Goal: Task Accomplishment & Management: Complete application form

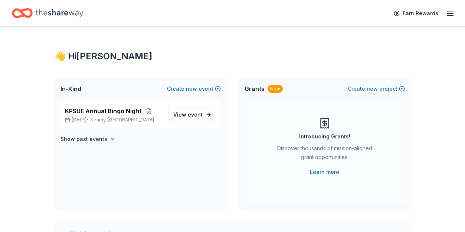
click at [131, 112] on span "KPSUE Annual Bingo Night" at bounding box center [103, 111] width 76 height 9
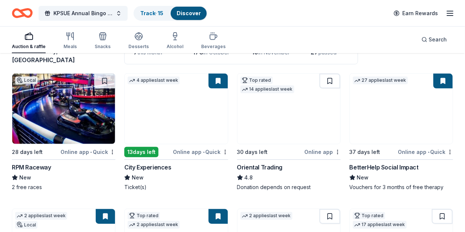
scroll to position [49, 0]
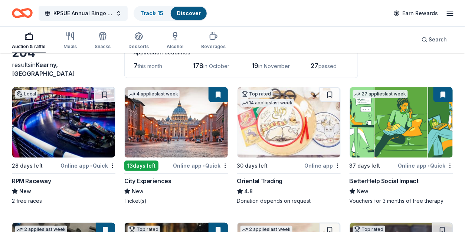
click at [442, 94] on button at bounding box center [442, 95] width 19 height 15
click at [420, 99] on img at bounding box center [401, 123] width 103 height 70
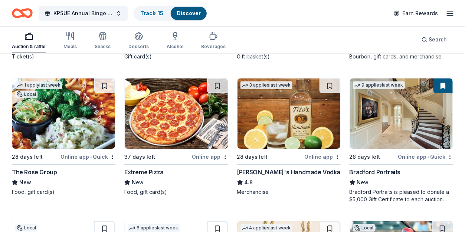
scroll to position [1493, 0]
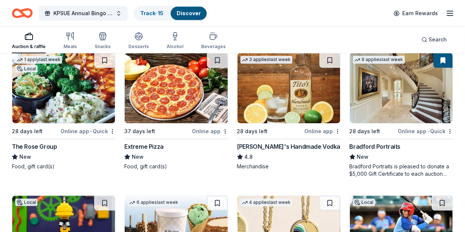
click at [39, 88] on img at bounding box center [63, 88] width 103 height 70
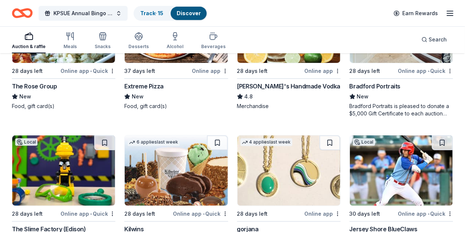
scroll to position [1592, 0]
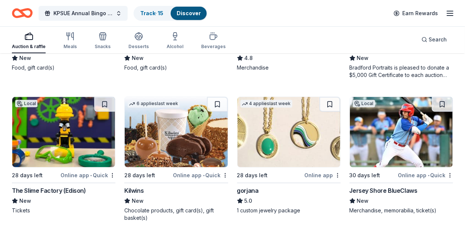
click at [86, 145] on img at bounding box center [63, 132] width 103 height 70
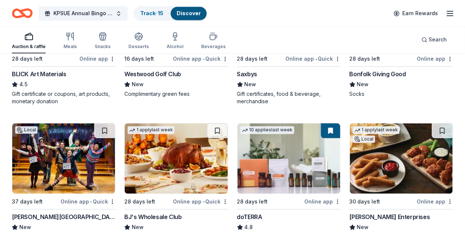
scroll to position [2060, 0]
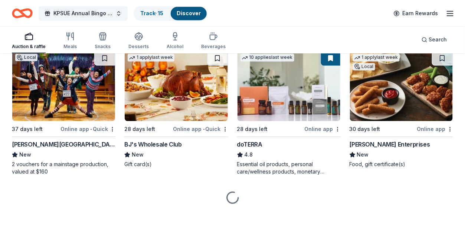
click at [422, 86] on img at bounding box center [401, 86] width 103 height 70
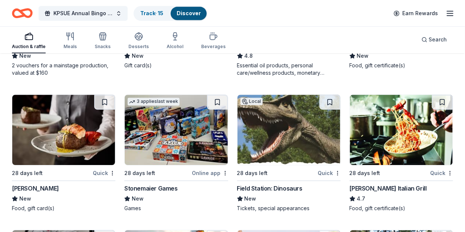
scroll to position [2208, 0]
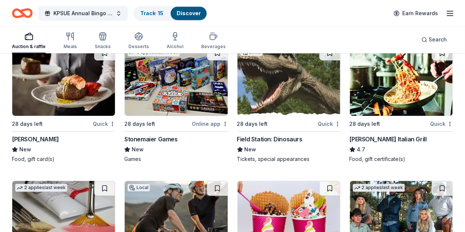
click at [51, 89] on img at bounding box center [63, 81] width 103 height 70
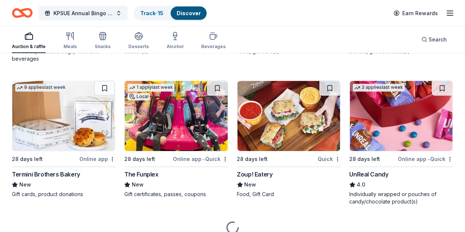
scroll to position [2752, 0]
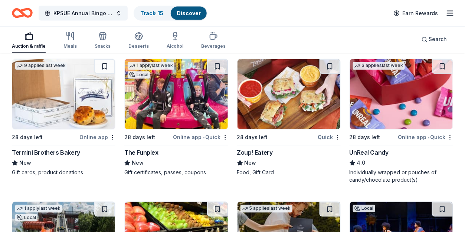
click at [146, 99] on img at bounding box center [176, 94] width 103 height 70
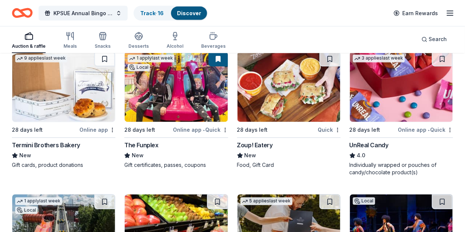
scroll to position [2851, 0]
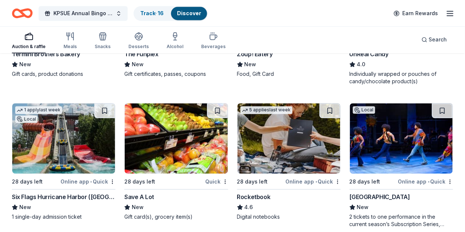
click at [60, 140] on img at bounding box center [63, 138] width 103 height 70
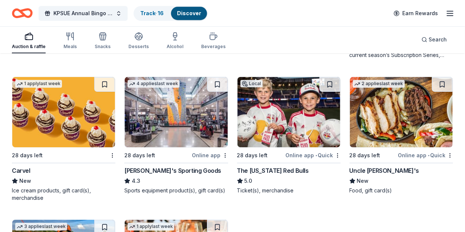
scroll to position [3049, 0]
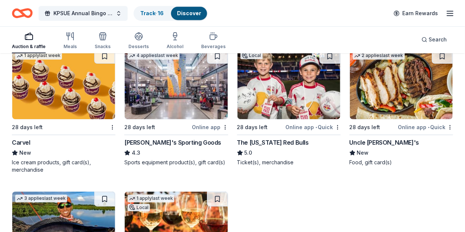
click at [165, 98] on img at bounding box center [176, 84] width 103 height 70
click at [60, 102] on img at bounding box center [63, 84] width 103 height 70
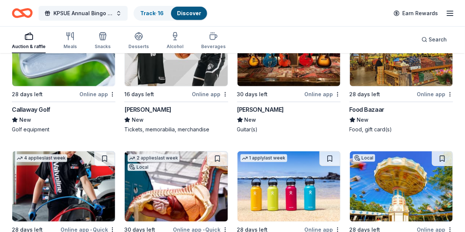
scroll to position [4004, 0]
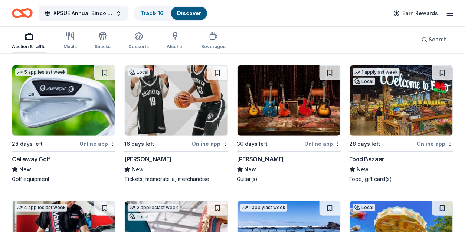
click at [141, 114] on img at bounding box center [176, 101] width 103 height 70
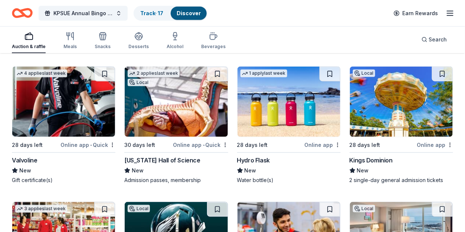
scroll to position [4153, 0]
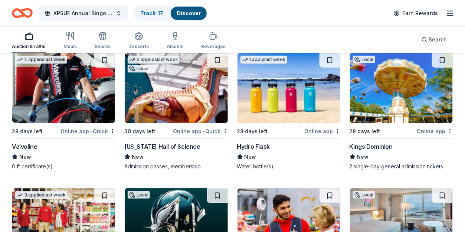
click at [383, 112] on img at bounding box center [401, 88] width 103 height 70
click at [33, 88] on img at bounding box center [63, 88] width 103 height 70
click at [103, 60] on button at bounding box center [104, 60] width 21 height 15
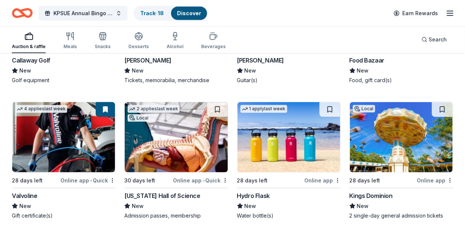
click at [96, 136] on img at bounding box center [63, 137] width 103 height 70
click at [52, 121] on img at bounding box center [63, 137] width 103 height 70
click at [267, 141] on img at bounding box center [288, 137] width 103 height 70
click at [395, 135] on img at bounding box center [401, 137] width 103 height 70
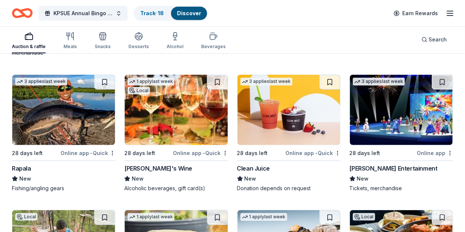
scroll to position [3153, 0]
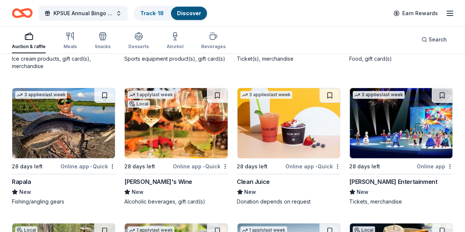
click at [417, 129] on img at bounding box center [401, 123] width 103 height 70
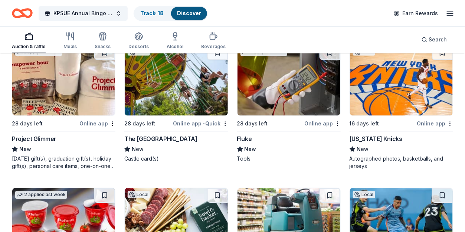
scroll to position [3696, 0]
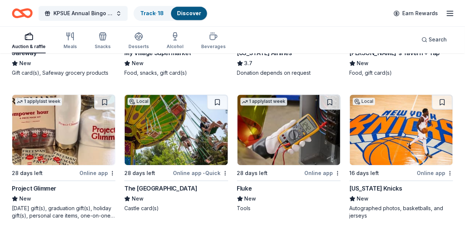
click at [62, 142] on img at bounding box center [63, 130] width 103 height 70
click at [402, 148] on img at bounding box center [401, 130] width 103 height 70
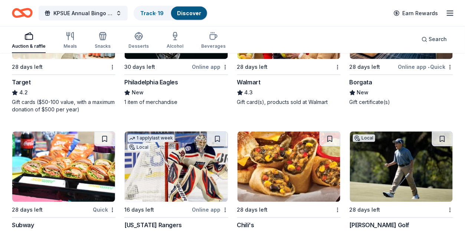
scroll to position [4388, 0]
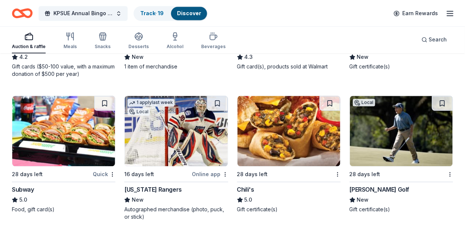
click at [95, 134] on img at bounding box center [63, 131] width 103 height 70
click at [195, 141] on img at bounding box center [176, 131] width 103 height 70
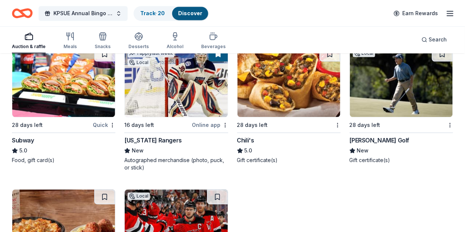
click at [295, 90] on img at bounding box center [288, 82] width 103 height 70
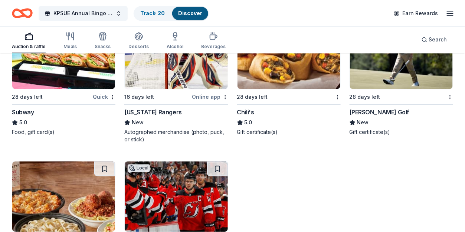
scroll to position [4537, 0]
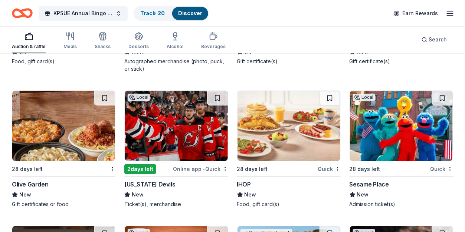
click at [39, 126] on img at bounding box center [63, 126] width 103 height 70
click at [155, 132] on img at bounding box center [176, 126] width 103 height 70
click at [276, 124] on img at bounding box center [288, 126] width 103 height 70
click at [395, 115] on img at bounding box center [401, 126] width 103 height 70
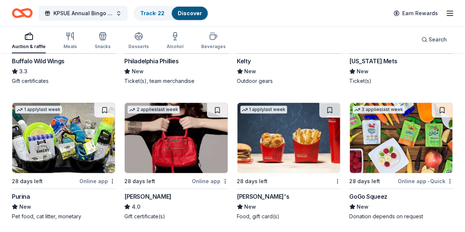
scroll to position [4833, 0]
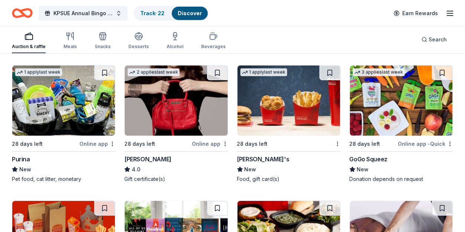
click at [297, 90] on img at bounding box center [288, 101] width 103 height 70
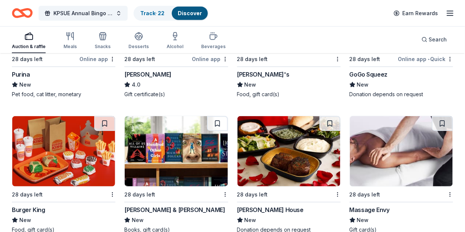
scroll to position [4932, 0]
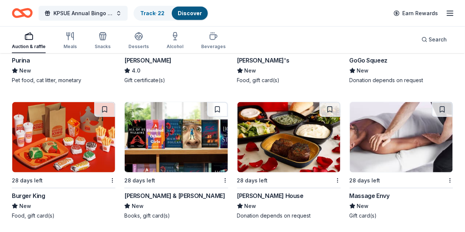
click at [399, 135] on img at bounding box center [401, 137] width 103 height 70
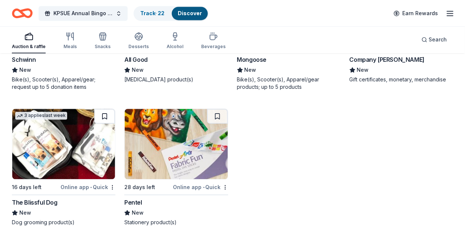
scroll to position [5229, 0]
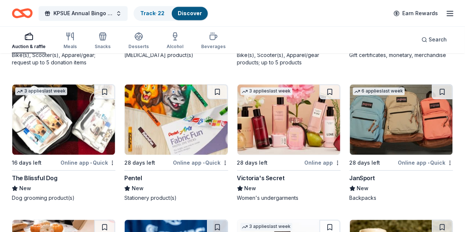
click at [281, 106] on img at bounding box center [288, 120] width 103 height 70
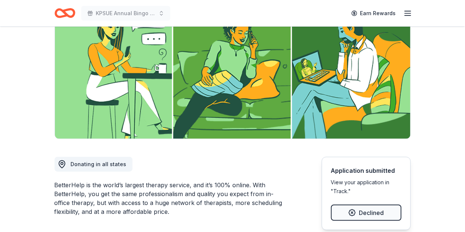
scroll to position [99, 0]
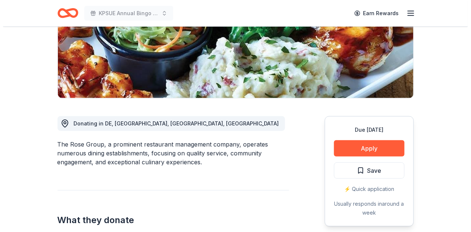
scroll to position [198, 0]
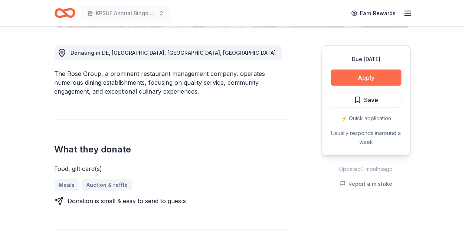
click at [343, 71] on button "Apply" at bounding box center [366, 78] width 70 height 16
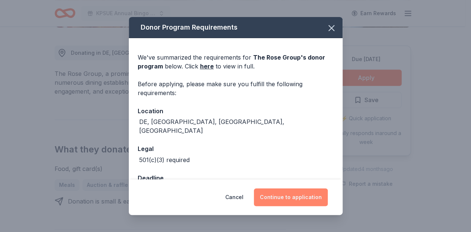
click at [275, 195] on button "Continue to application" at bounding box center [291, 198] width 74 height 18
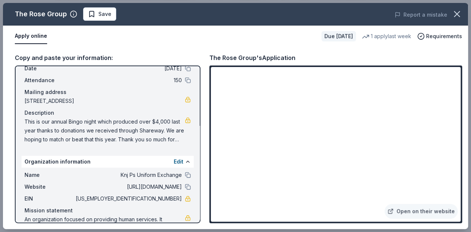
scroll to position [53, 0]
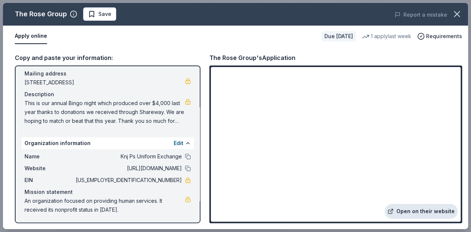
click at [427, 211] on link "Open on their website" at bounding box center [420, 211] width 73 height 15
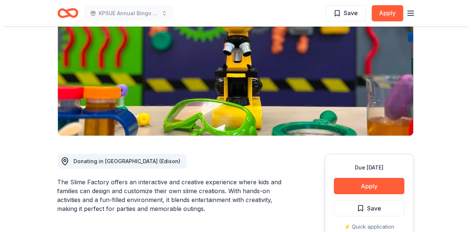
scroll to position [148, 0]
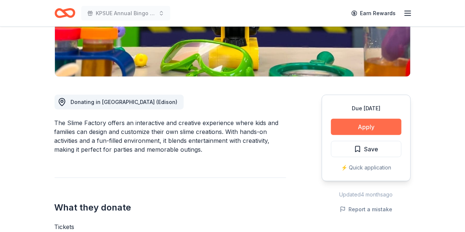
click at [364, 123] on button "Apply" at bounding box center [366, 127] width 70 height 16
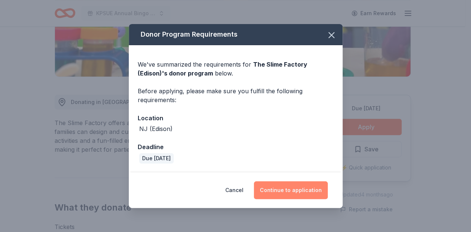
click at [277, 191] on button "Continue to application" at bounding box center [291, 191] width 74 height 18
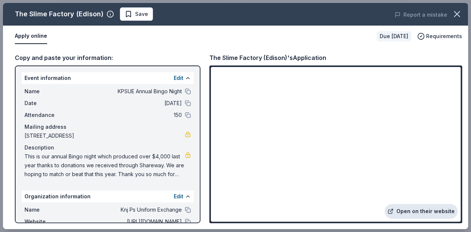
click at [403, 211] on link "Open on their website" at bounding box center [420, 211] width 73 height 15
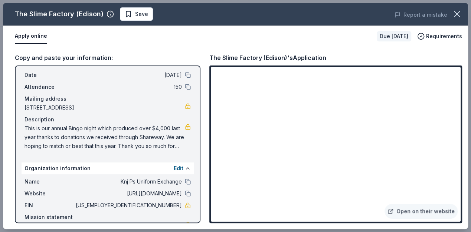
scroll to position [0, 0]
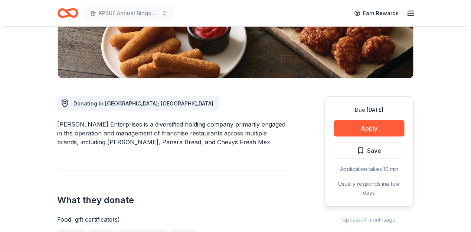
scroll to position [148, 0]
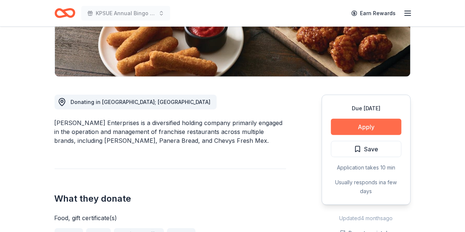
click at [375, 124] on button "Apply" at bounding box center [366, 127] width 70 height 16
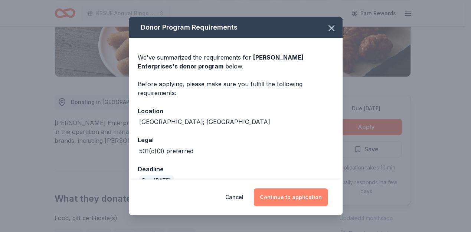
click at [295, 195] on button "Continue to application" at bounding box center [291, 198] width 74 height 18
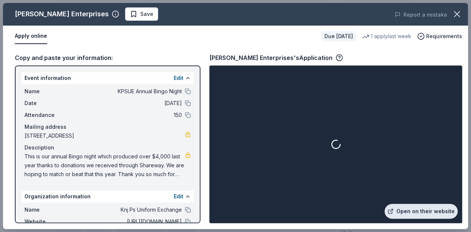
click at [420, 215] on link "Open on their website" at bounding box center [420, 211] width 73 height 15
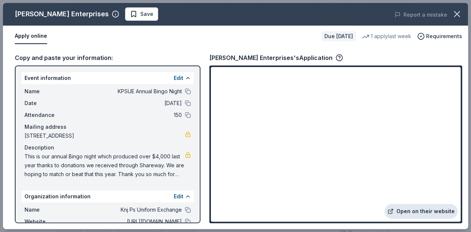
click at [439, 215] on link "Open on their website" at bounding box center [420, 211] width 73 height 15
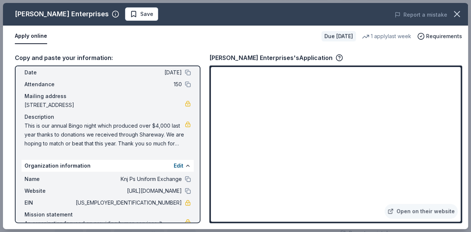
scroll to position [53, 0]
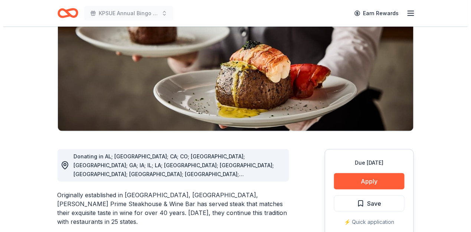
scroll to position [148, 0]
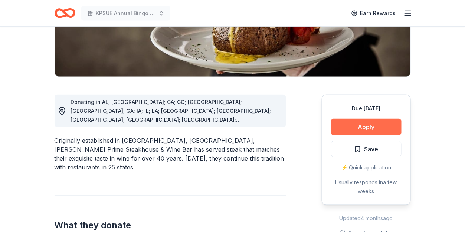
click at [373, 122] on button "Apply" at bounding box center [366, 127] width 70 height 16
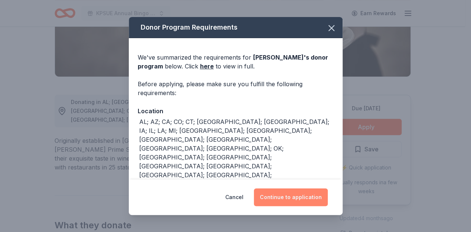
click at [299, 194] on button "Continue to application" at bounding box center [291, 198] width 74 height 18
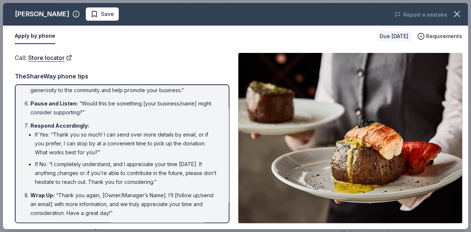
scroll to position [0, 0]
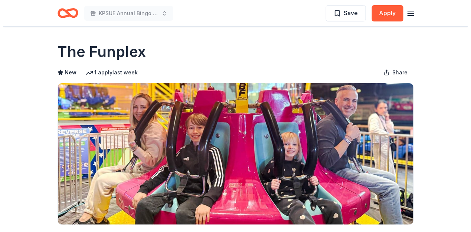
scroll to position [148, 0]
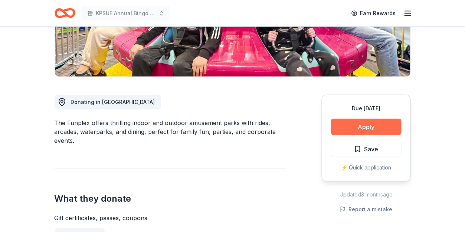
click at [378, 131] on button "Apply" at bounding box center [366, 127] width 70 height 16
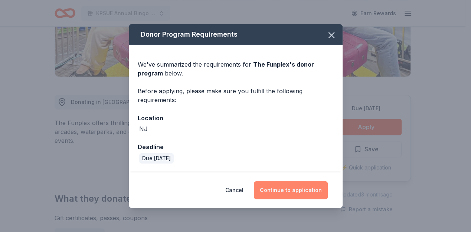
click at [301, 194] on button "Continue to application" at bounding box center [291, 191] width 74 height 18
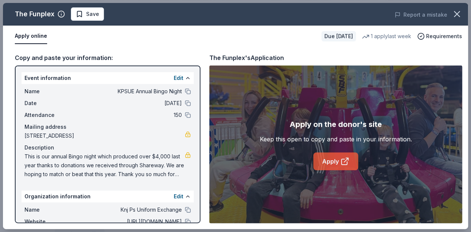
click at [335, 159] on link "Apply" at bounding box center [335, 162] width 45 height 18
click at [87, 15] on span "Save" at bounding box center [92, 14] width 13 height 9
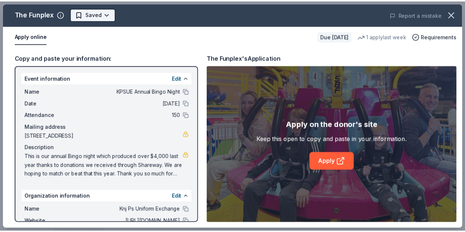
scroll to position [0, 0]
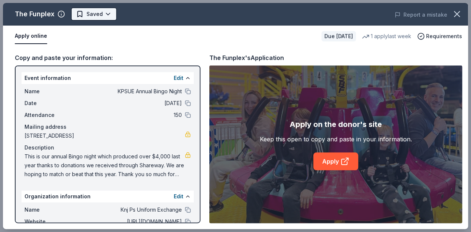
click at [104, 13] on body "KPSUE Annual Bingo Night Earn Rewards Due in 28 days Share The Funplex New 1 ap…" at bounding box center [232, 116] width 465 height 232
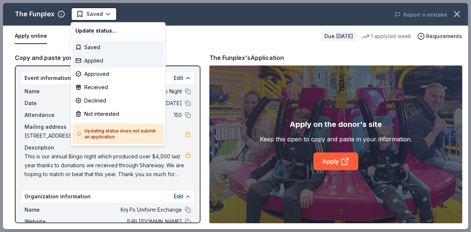
click at [93, 58] on div "Applied" at bounding box center [117, 60] width 91 height 13
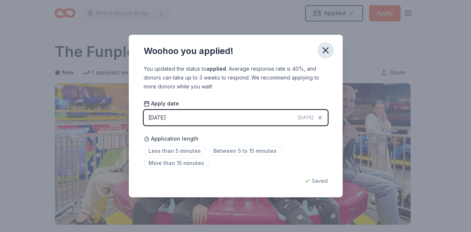
click at [326, 54] on icon "button" at bounding box center [325, 50] width 10 height 10
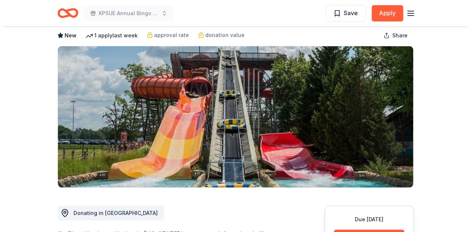
scroll to position [99, 0]
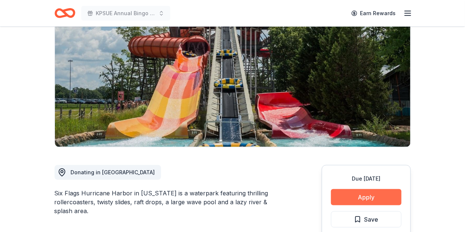
click at [377, 189] on button "Apply" at bounding box center [366, 197] width 70 height 16
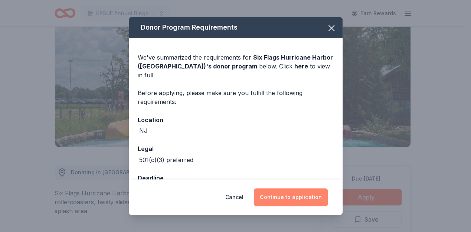
click at [297, 191] on button "Continue to application" at bounding box center [291, 198] width 74 height 18
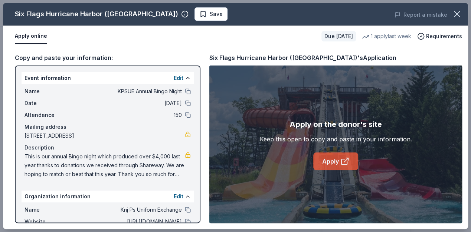
click at [343, 164] on icon at bounding box center [344, 161] width 9 height 9
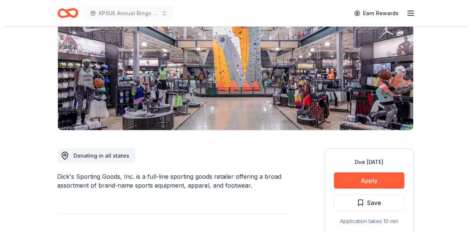
scroll to position [148, 0]
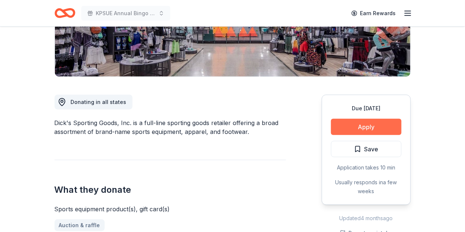
click at [340, 133] on button "Apply" at bounding box center [366, 127] width 70 height 16
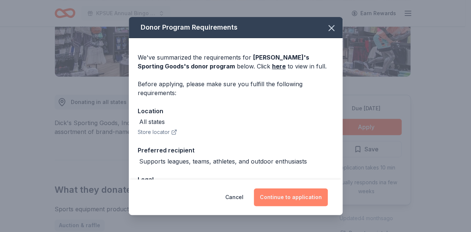
click at [310, 195] on button "Continue to application" at bounding box center [291, 198] width 74 height 18
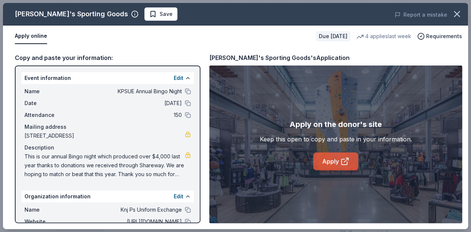
click at [336, 162] on link "Apply" at bounding box center [335, 162] width 45 height 18
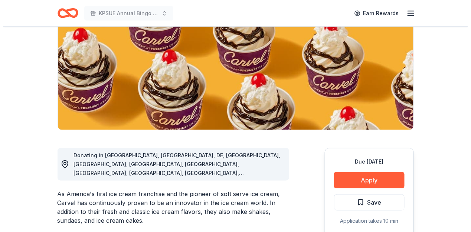
scroll to position [148, 0]
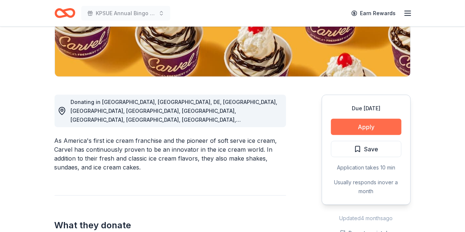
click at [360, 121] on button "Apply" at bounding box center [366, 127] width 70 height 16
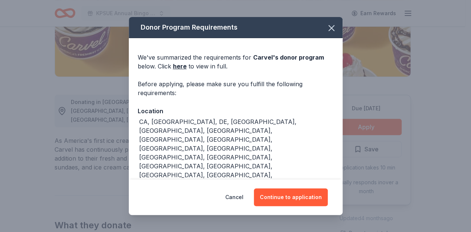
scroll to position [5, 0]
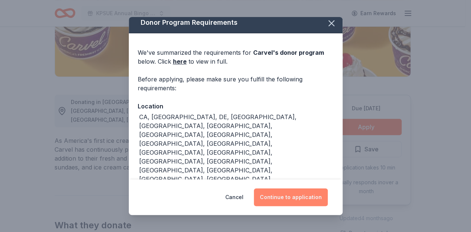
click at [273, 199] on button "Continue to application" at bounding box center [291, 198] width 74 height 18
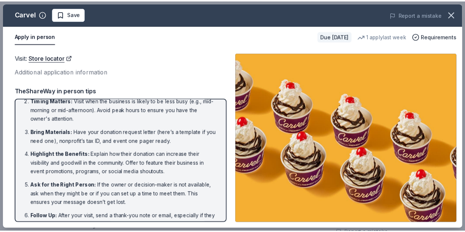
scroll to position [52, 0]
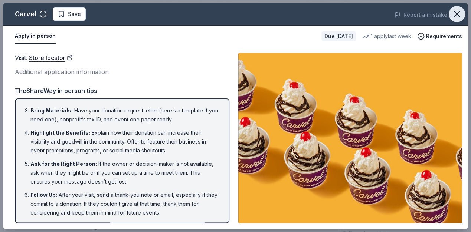
click at [459, 10] on icon "button" at bounding box center [456, 14] width 10 height 10
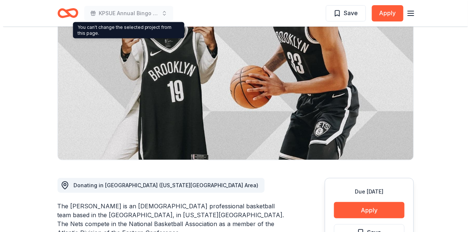
scroll to position [99, 0]
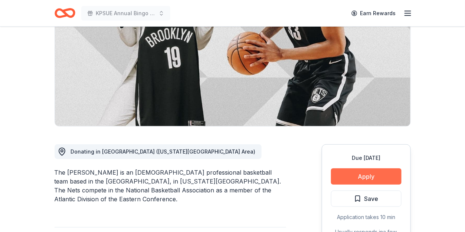
click at [351, 178] on button "Apply" at bounding box center [366, 177] width 70 height 16
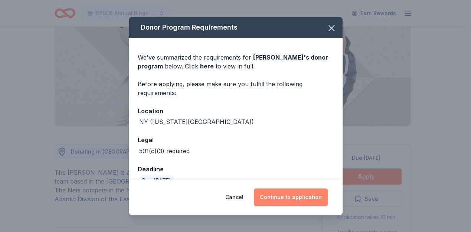
click at [302, 198] on button "Continue to application" at bounding box center [291, 198] width 74 height 18
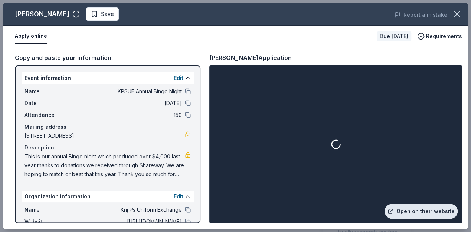
click at [410, 207] on link "Open on their website" at bounding box center [420, 211] width 73 height 15
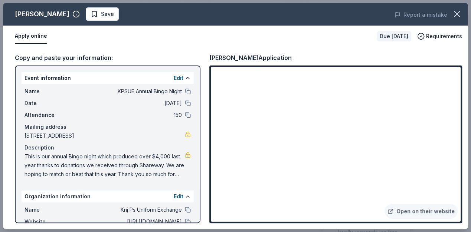
click at [101, 10] on span "Save" at bounding box center [107, 14] width 13 height 9
click at [112, 13] on body "KPSUE Annual Bingo Night Earn Rewards Due [DATE] Share [PERSON_NAME] New approv…" at bounding box center [232, 17] width 465 height 232
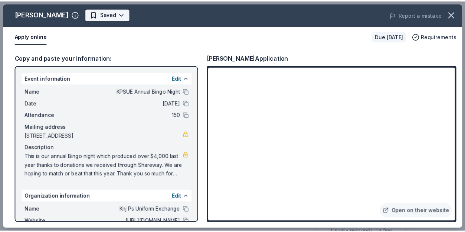
scroll to position [0, 0]
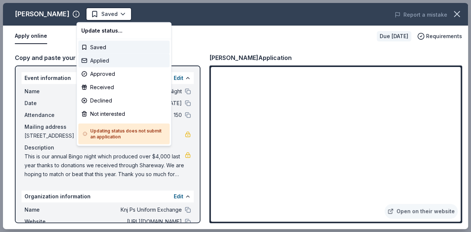
click at [103, 57] on div "Applied" at bounding box center [123, 60] width 91 height 13
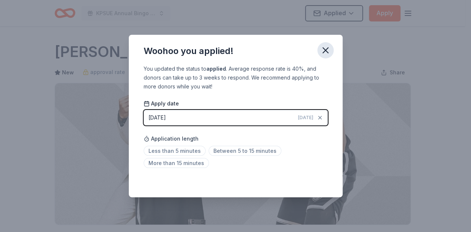
click at [323, 51] on icon "button" at bounding box center [325, 50] width 10 height 10
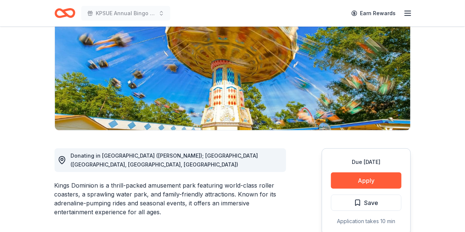
scroll to position [148, 0]
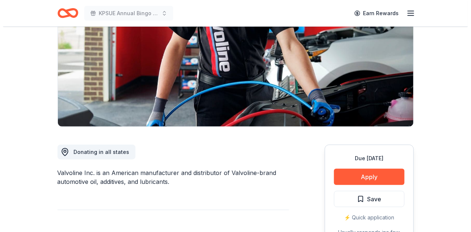
scroll to position [99, 0]
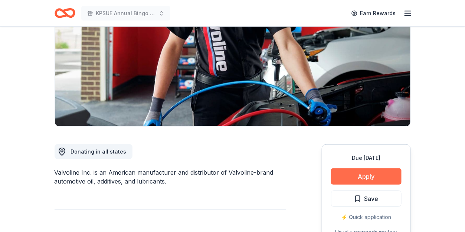
click at [359, 174] on button "Apply" at bounding box center [366, 177] width 70 height 16
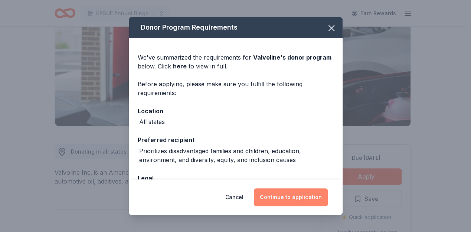
click at [274, 192] on button "Continue to application" at bounding box center [291, 198] width 74 height 18
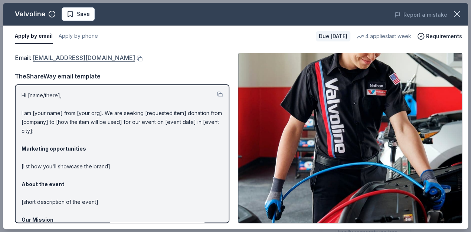
drag, startPoint x: 31, startPoint y: 60, endPoint x: 40, endPoint y: 62, distance: 9.1
click at [40, 62] on span "Email : contributions@valvoline.com" at bounding box center [75, 57] width 120 height 7
click at [135, 57] on button at bounding box center [138, 59] width 7 height 6
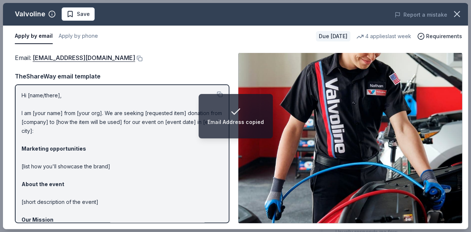
click at [110, 119] on p "Hi [name/there], I am [your name] from [your org]. We are seeking [requested it…" at bounding box center [122, 189] width 201 height 196
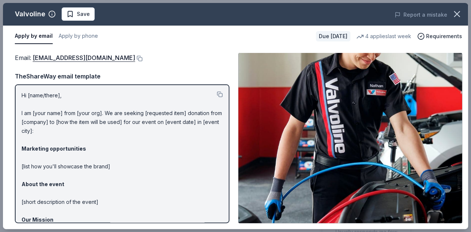
drag, startPoint x: 18, startPoint y: 92, endPoint x: 43, endPoint y: 113, distance: 33.1
click at [43, 113] on div "Hi [name/there], I am [your name] from [your org]. We are seeking [requested it…" at bounding box center [122, 154] width 214 height 139
drag, startPoint x: 21, startPoint y: 92, endPoint x: 47, endPoint y: 120, distance: 37.8
click at [47, 121] on p "Hi [name/there], I am [your name] from [your org]. We are seeking [requested it…" at bounding box center [122, 189] width 201 height 196
click at [47, 120] on p "Hi [name/there], I am [your name] from [your org]. We are seeking [requested it…" at bounding box center [122, 189] width 201 height 196
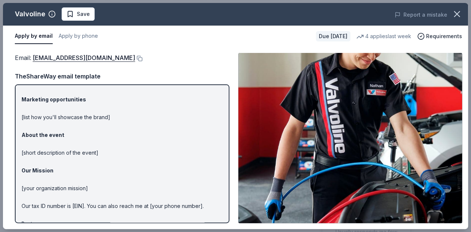
scroll to position [69, 0]
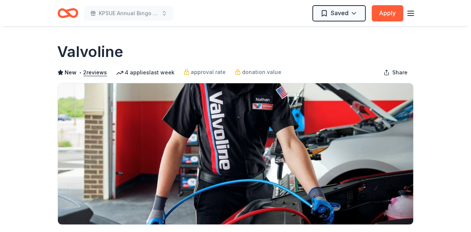
scroll to position [148, 0]
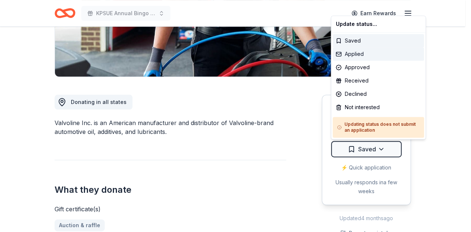
click at [354, 54] on div "Applied" at bounding box center [377, 53] width 91 height 13
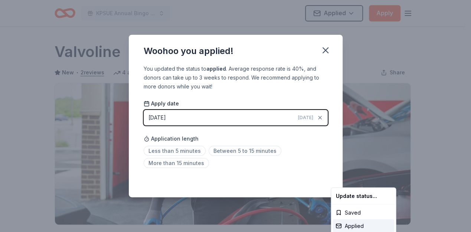
click at [329, 49] on html "KPSUE Annual Bingo Night Applied Apply Due in 28 days Share Valvoline New • 2 r…" at bounding box center [235, 116] width 471 height 232
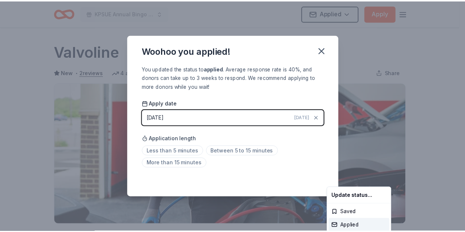
scroll to position [181, 0]
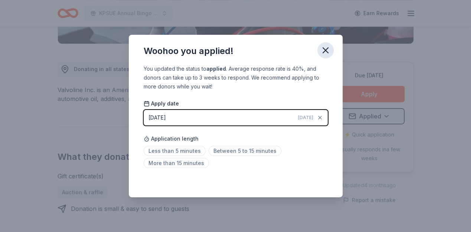
click at [323, 49] on icon "button" at bounding box center [325, 50] width 5 height 5
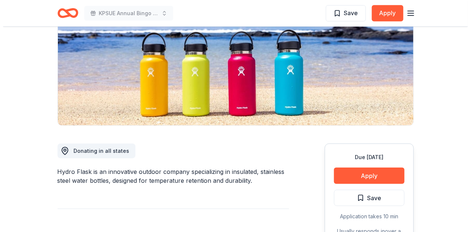
scroll to position [198, 0]
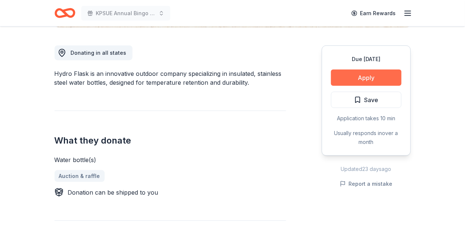
click at [348, 74] on button "Apply" at bounding box center [366, 78] width 70 height 16
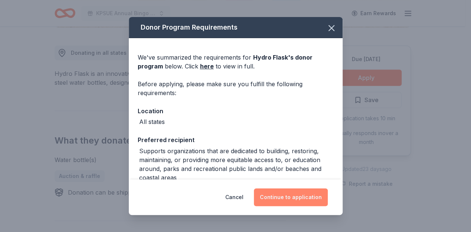
click at [306, 193] on button "Continue to application" at bounding box center [291, 198] width 74 height 18
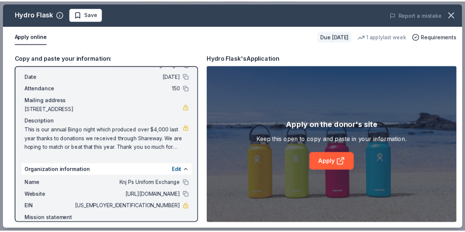
scroll to position [0, 0]
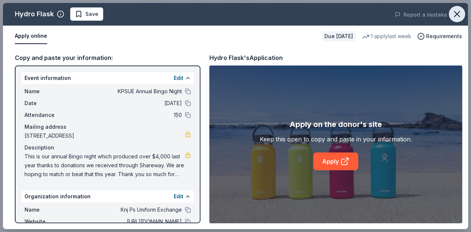
click at [453, 15] on icon "button" at bounding box center [456, 14] width 10 height 10
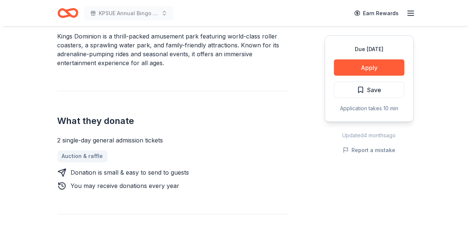
scroll to position [247, 0]
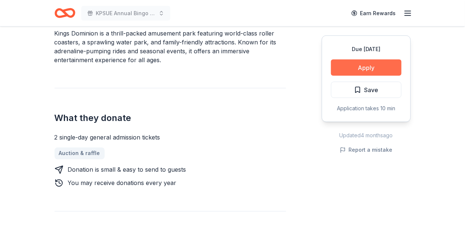
click at [352, 62] on button "Apply" at bounding box center [366, 68] width 70 height 16
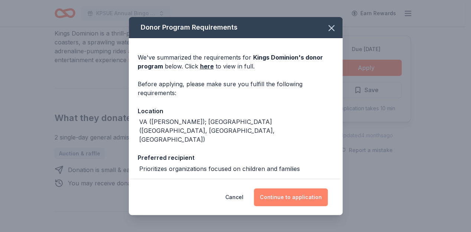
click at [316, 200] on button "Continue to application" at bounding box center [291, 198] width 74 height 18
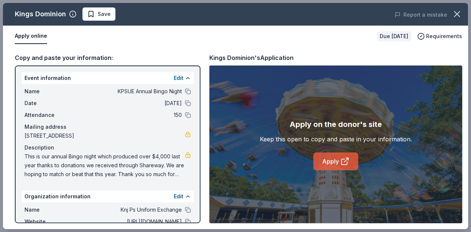
click at [354, 157] on link "Apply" at bounding box center [335, 162] width 45 height 18
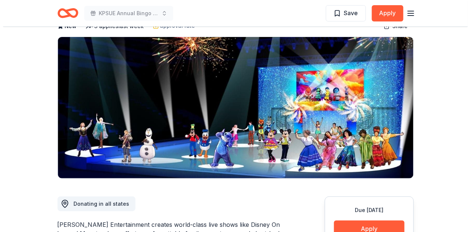
scroll to position [99, 0]
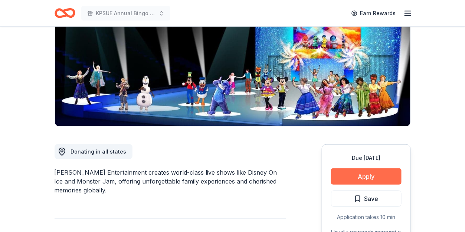
click at [361, 174] on button "Apply" at bounding box center [366, 177] width 70 height 16
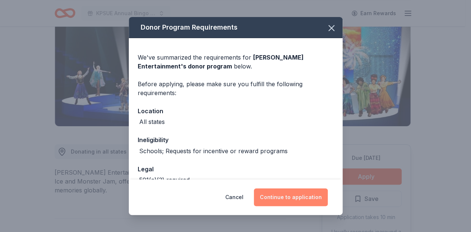
click at [301, 199] on button "Continue to application" at bounding box center [291, 198] width 74 height 18
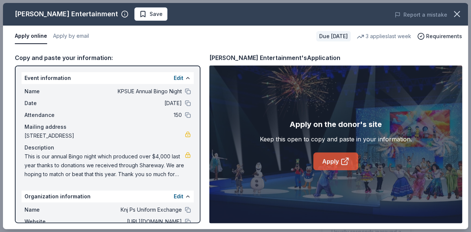
click at [324, 164] on link "Apply" at bounding box center [335, 162] width 45 height 18
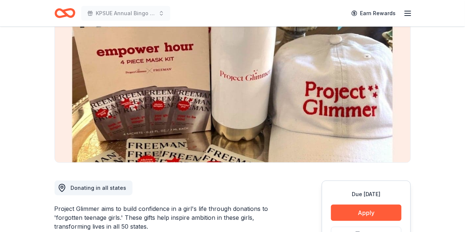
scroll to position [99, 0]
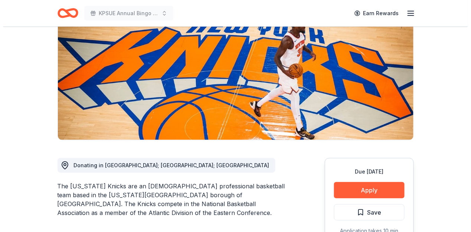
scroll to position [99, 0]
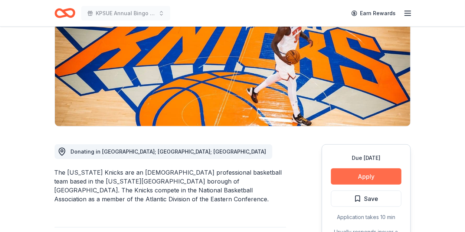
click at [346, 176] on button "Apply" at bounding box center [366, 177] width 70 height 16
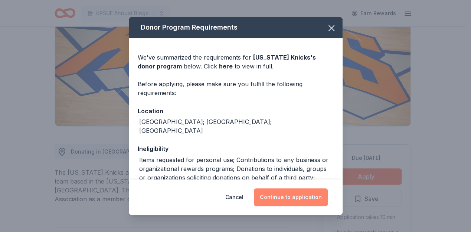
click at [290, 195] on button "Continue to application" at bounding box center [291, 198] width 74 height 18
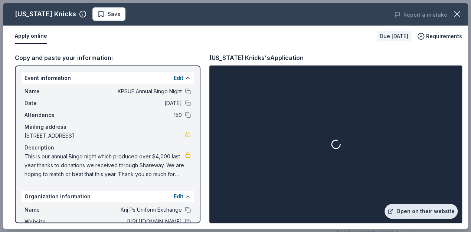
click at [404, 215] on link "Open on their website" at bounding box center [420, 211] width 73 height 15
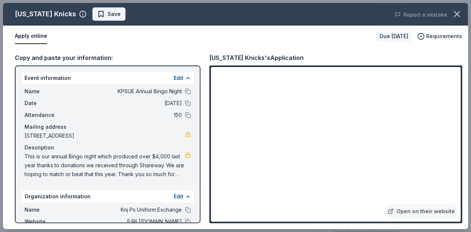
click at [97, 10] on span "Save" at bounding box center [108, 14] width 23 height 9
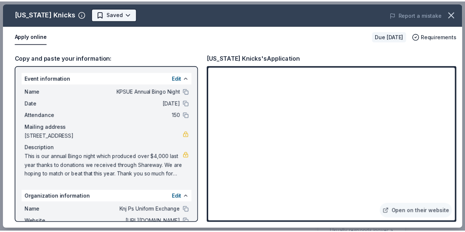
scroll to position [0, 0]
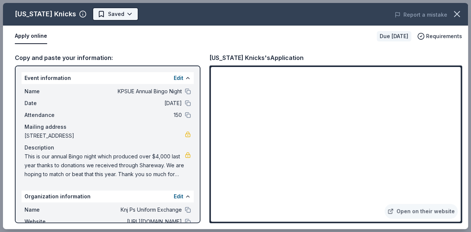
click at [106, 16] on body "KPSUE Annual Bingo Night Earn Rewards Due [DATE] Share [US_STATE] Knicks New ap…" at bounding box center [232, 116] width 465 height 232
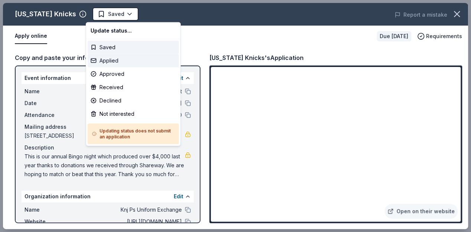
click at [105, 62] on div "Applied" at bounding box center [133, 60] width 91 height 13
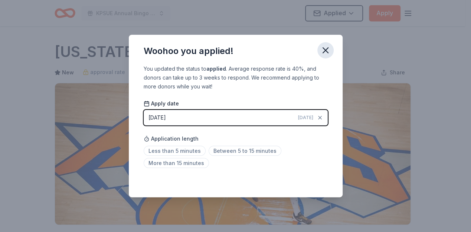
click at [325, 49] on icon "button" at bounding box center [325, 50] width 10 height 10
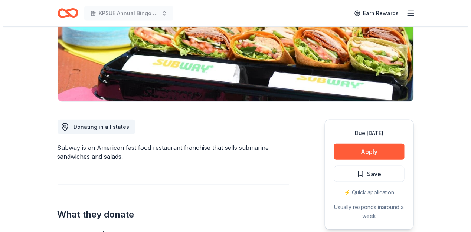
scroll to position [198, 0]
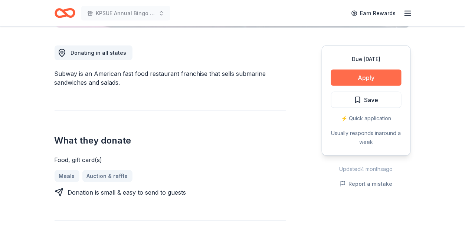
click at [381, 75] on button "Apply" at bounding box center [366, 78] width 70 height 16
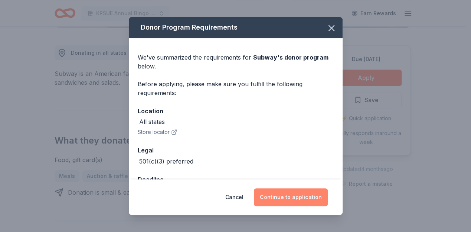
click at [288, 202] on button "Continue to application" at bounding box center [291, 198] width 74 height 18
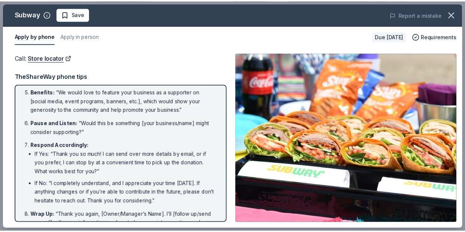
scroll to position [165, 0]
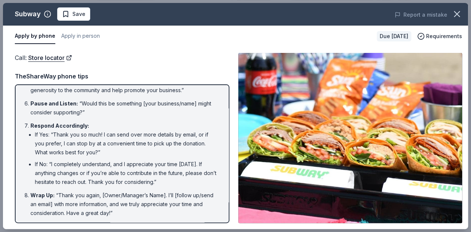
click at [462, 12] on button "button" at bounding box center [456, 14] width 16 height 16
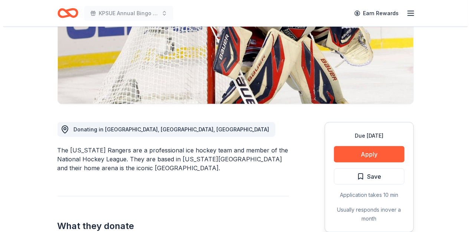
scroll to position [148, 0]
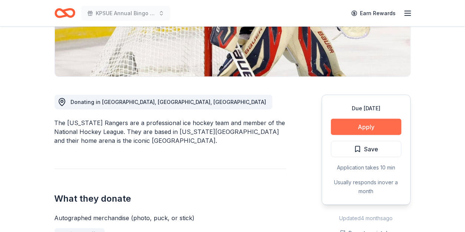
click at [349, 132] on button "Apply" at bounding box center [366, 127] width 70 height 16
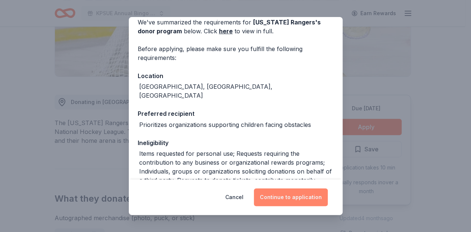
scroll to position [49, 0]
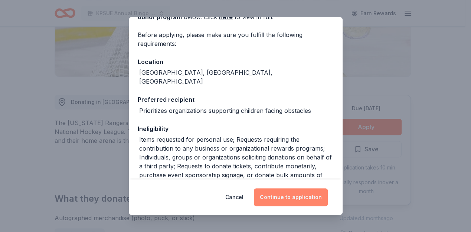
click at [290, 202] on button "Continue to application" at bounding box center [291, 198] width 74 height 18
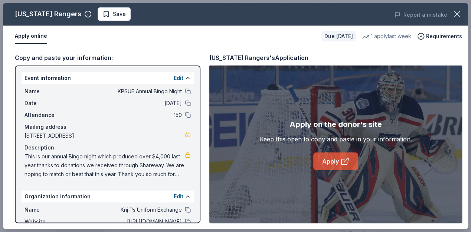
click at [333, 156] on link "Apply" at bounding box center [335, 162] width 45 height 18
click at [86, 19] on div "[US_STATE] Rangers Save" at bounding box center [142, 13] width 279 height 13
click at [102, 17] on span "Save" at bounding box center [113, 14] width 23 height 9
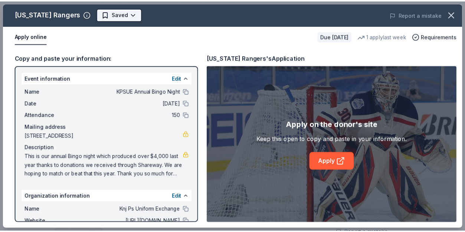
scroll to position [0, 0]
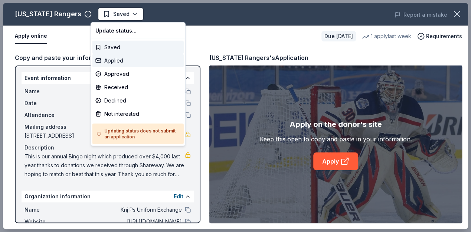
click at [103, 59] on div "Applied" at bounding box center [137, 60] width 91 height 13
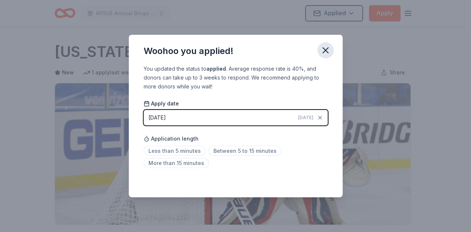
click at [326, 46] on icon "button" at bounding box center [325, 50] width 10 height 10
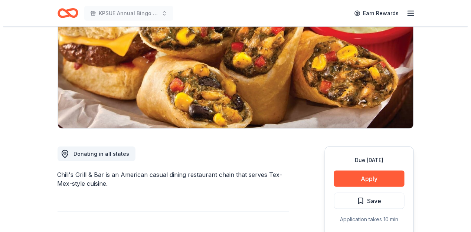
scroll to position [198, 0]
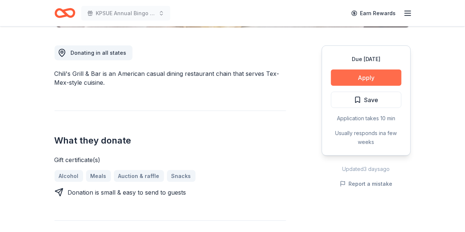
click at [357, 77] on button "Apply" at bounding box center [366, 78] width 70 height 16
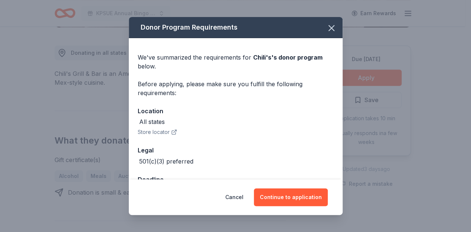
click at [293, 207] on div "Cancel Continue to application" at bounding box center [236, 198] width 214 height 36
click at [293, 199] on button "Continue to application" at bounding box center [291, 198] width 74 height 18
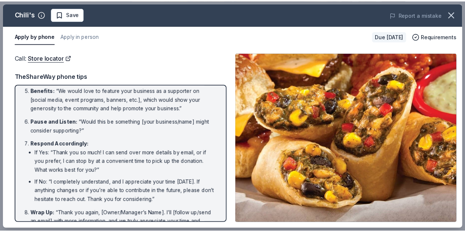
scroll to position [165, 0]
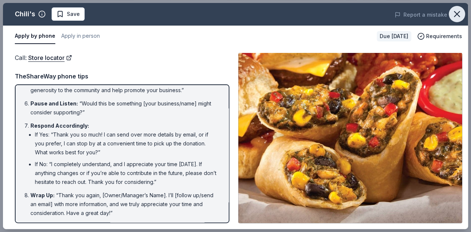
click at [455, 11] on icon "button" at bounding box center [456, 14] width 10 height 10
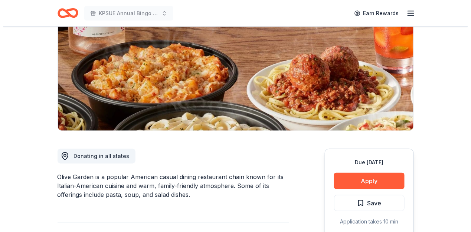
scroll to position [148, 0]
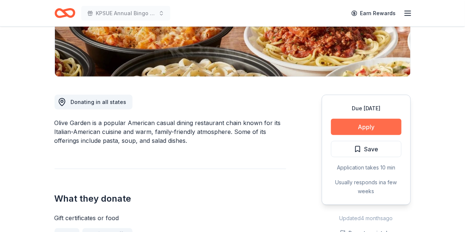
click at [377, 131] on button "Apply" at bounding box center [366, 127] width 70 height 16
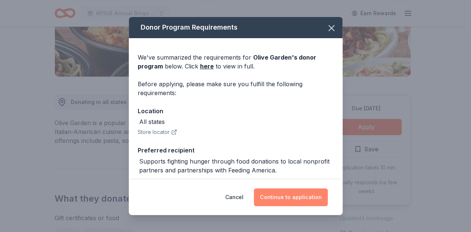
click at [314, 206] on button "Continue to application" at bounding box center [291, 198] width 74 height 18
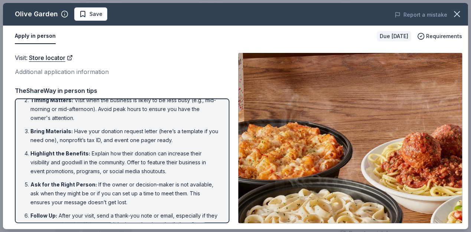
scroll to position [52, 0]
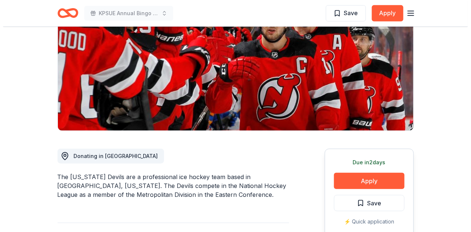
scroll to position [198, 0]
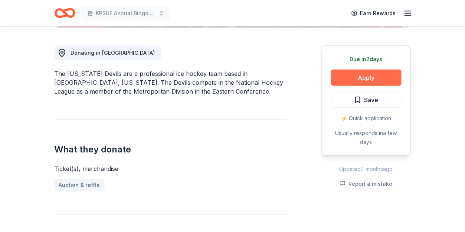
click at [360, 75] on button "Apply" at bounding box center [366, 78] width 70 height 16
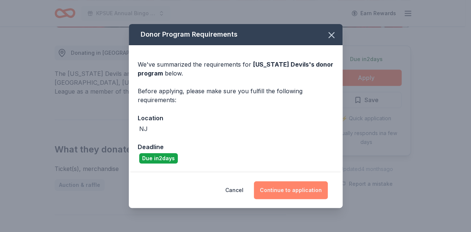
click at [295, 189] on button "Continue to application" at bounding box center [291, 191] width 74 height 18
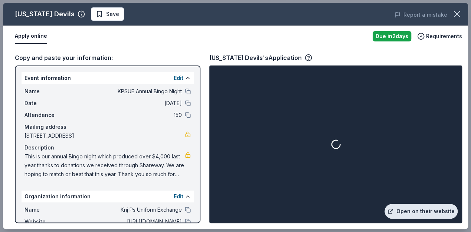
click at [425, 205] on link "Open on their website" at bounding box center [420, 211] width 73 height 15
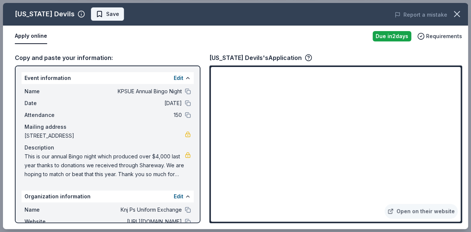
click at [98, 18] on span "Save" at bounding box center [107, 14] width 23 height 9
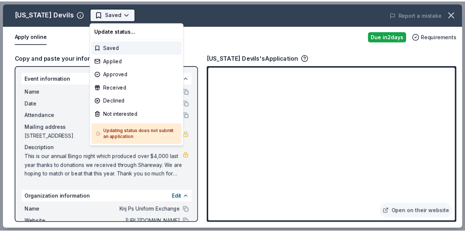
scroll to position [0, 0]
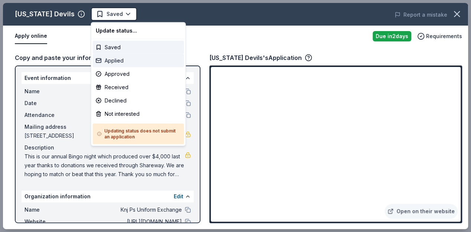
click at [108, 62] on div "Applied" at bounding box center [138, 60] width 91 height 13
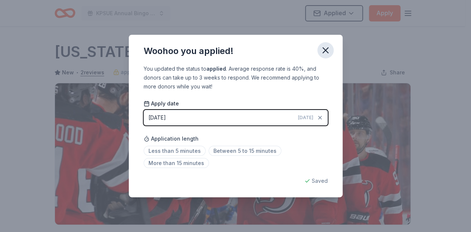
click at [328, 50] on icon "button" at bounding box center [325, 50] width 10 height 10
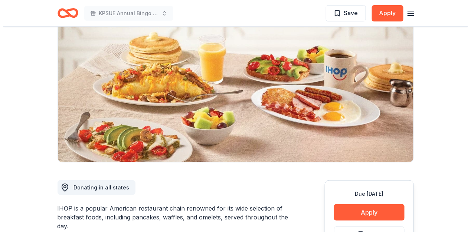
scroll to position [99, 0]
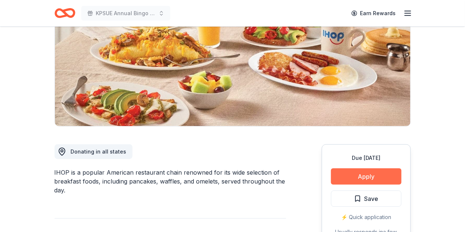
click at [365, 179] on button "Apply" at bounding box center [366, 177] width 70 height 16
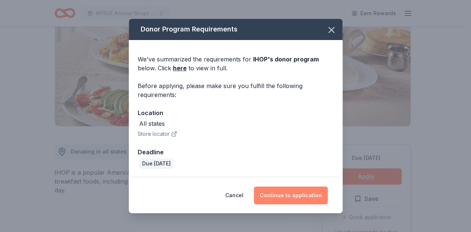
click at [301, 194] on button "Continue to application" at bounding box center [291, 196] width 74 height 18
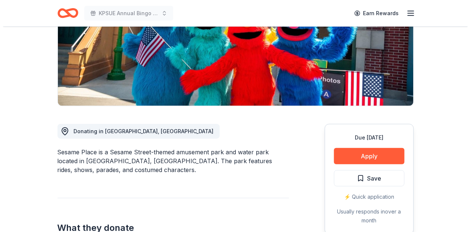
scroll to position [198, 0]
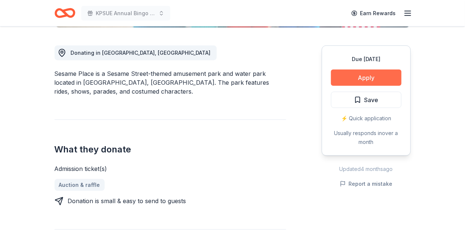
click at [375, 81] on button "Apply" at bounding box center [366, 78] width 70 height 16
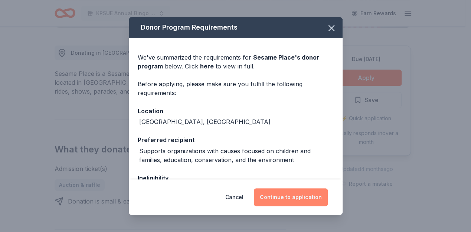
click at [280, 194] on button "Continue to application" at bounding box center [291, 198] width 74 height 18
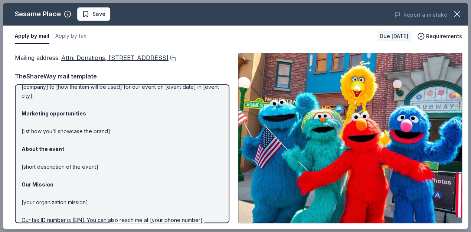
scroll to position [0, 0]
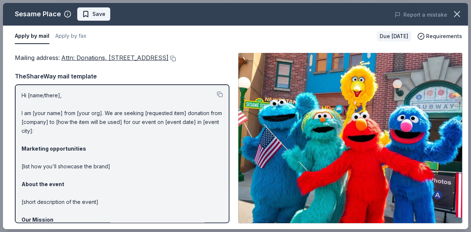
click at [92, 16] on span "Save" at bounding box center [98, 14] width 13 height 9
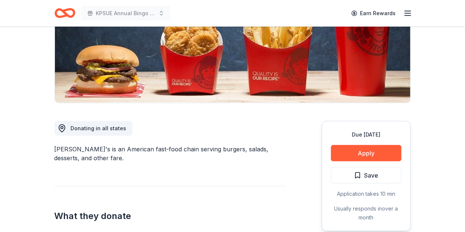
scroll to position [198, 0]
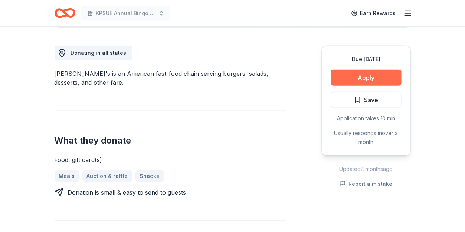
click at [384, 70] on button "Apply" at bounding box center [366, 78] width 70 height 16
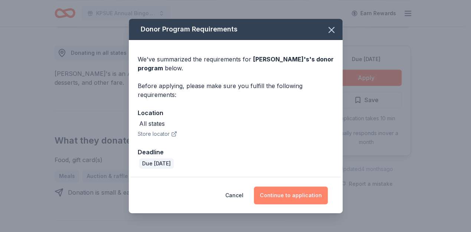
click at [294, 194] on button "Continue to application" at bounding box center [291, 196] width 74 height 18
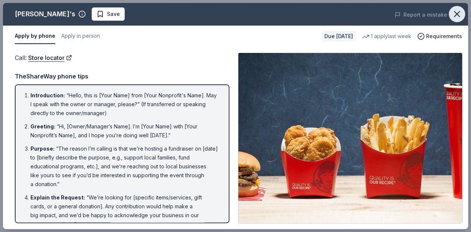
click at [454, 16] on icon "button" at bounding box center [456, 14] width 10 height 10
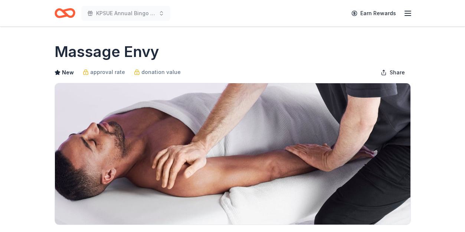
scroll to position [247, 0]
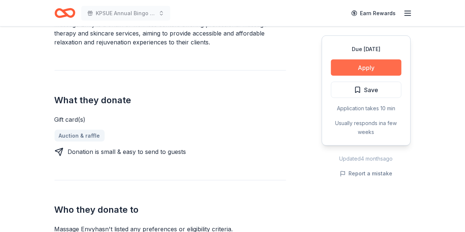
click at [359, 60] on button "Apply" at bounding box center [366, 68] width 70 height 16
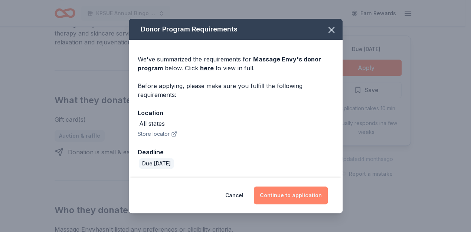
click at [280, 199] on button "Continue to application" at bounding box center [291, 196] width 74 height 18
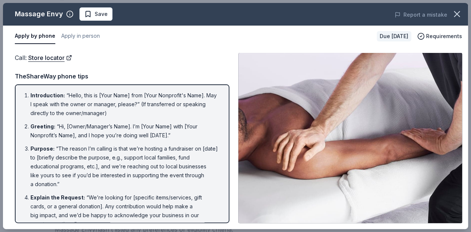
click at [463, 13] on button "button" at bounding box center [456, 14] width 16 height 16
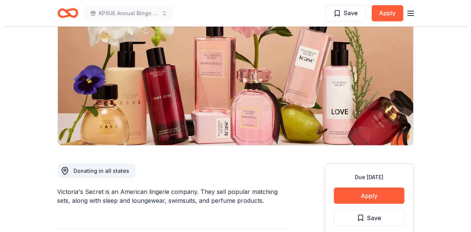
scroll to position [99, 0]
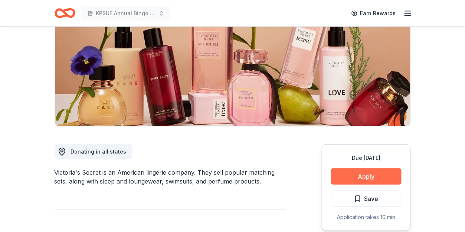
click at [359, 181] on button "Apply" at bounding box center [366, 177] width 70 height 16
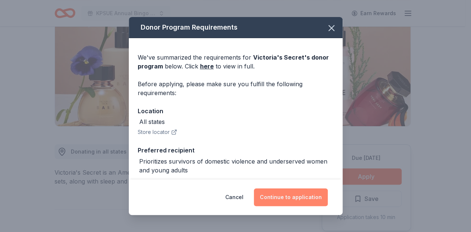
click at [286, 204] on button "Continue to application" at bounding box center [291, 198] width 74 height 18
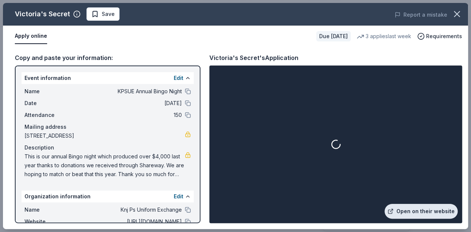
click at [425, 215] on link "Open on their website" at bounding box center [420, 211] width 73 height 15
